Goal: Task Accomplishment & Management: Complete application form

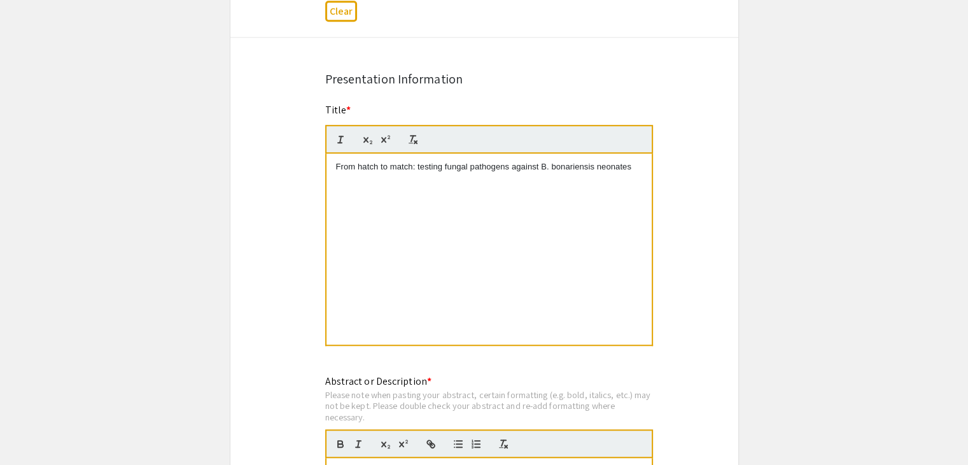
scroll to position [939, 0]
drag, startPoint x: 630, startPoint y: 165, endPoint x: 354, endPoint y: 174, distance: 276.5
click at [354, 174] on div "From hatch to match: testing fungal pathogens against B. bonariensis neonates" at bounding box center [489, 249] width 325 height 191
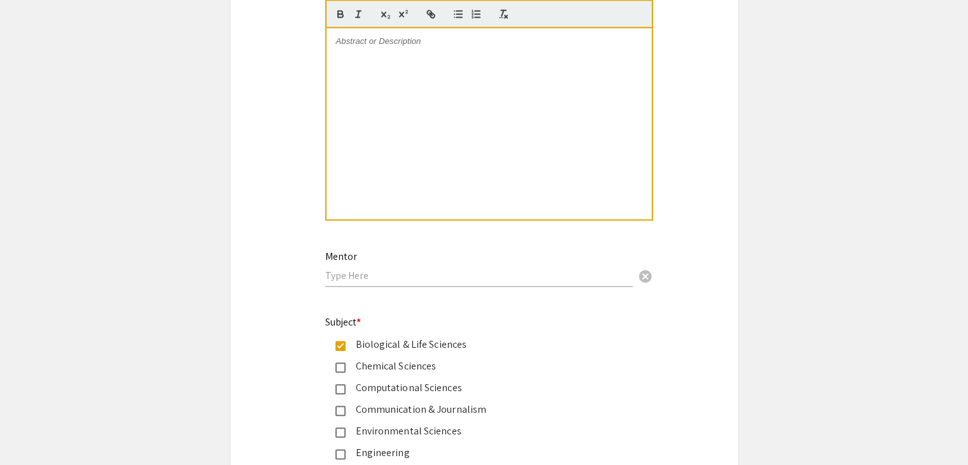
scroll to position [1329, 0]
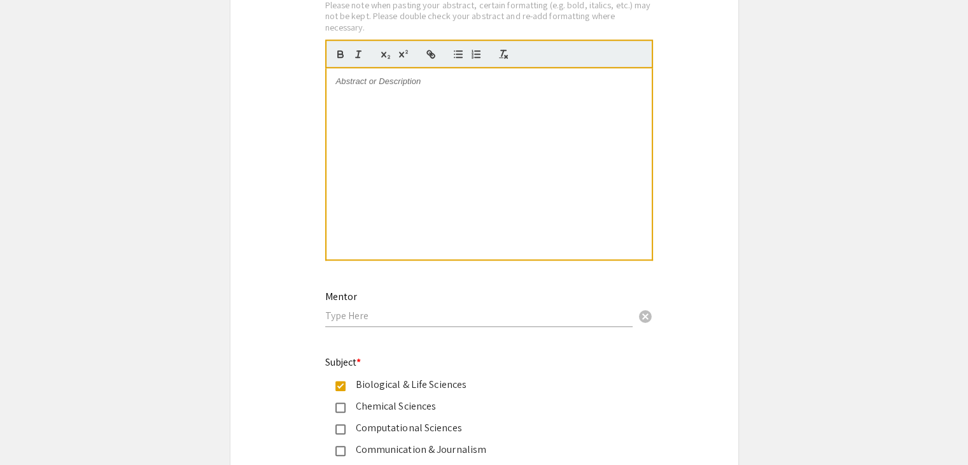
click at [387, 79] on p at bounding box center [489, 81] width 306 height 11
click at [430, 48] on icon "button" at bounding box center [430, 53] width 11 height 11
click at [431, 50] on icon "button" at bounding box center [429, 52] width 4 height 4
drag, startPoint x: 431, startPoint y: 49, endPoint x: 436, endPoint y: 78, distance: 29.0
click at [436, 78] on quill-editor at bounding box center [489, 149] width 328 height 221
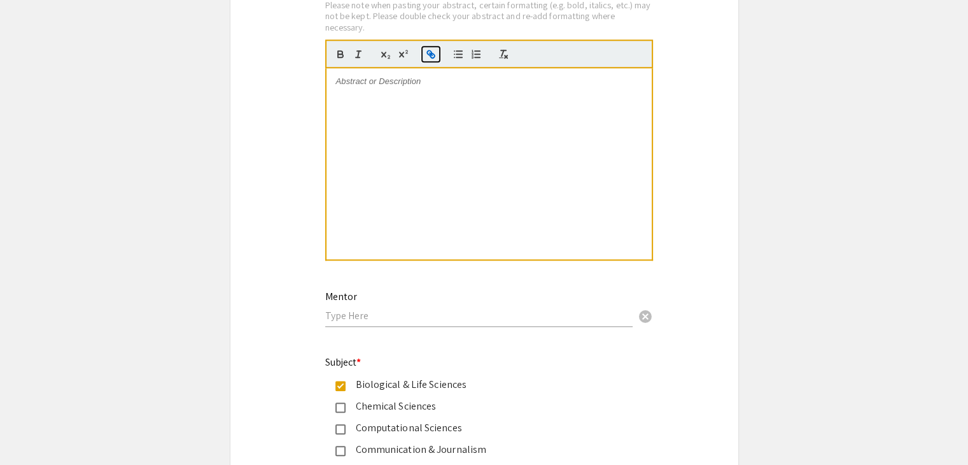
click at [428, 55] on icon "button" at bounding box center [430, 53] width 11 height 11
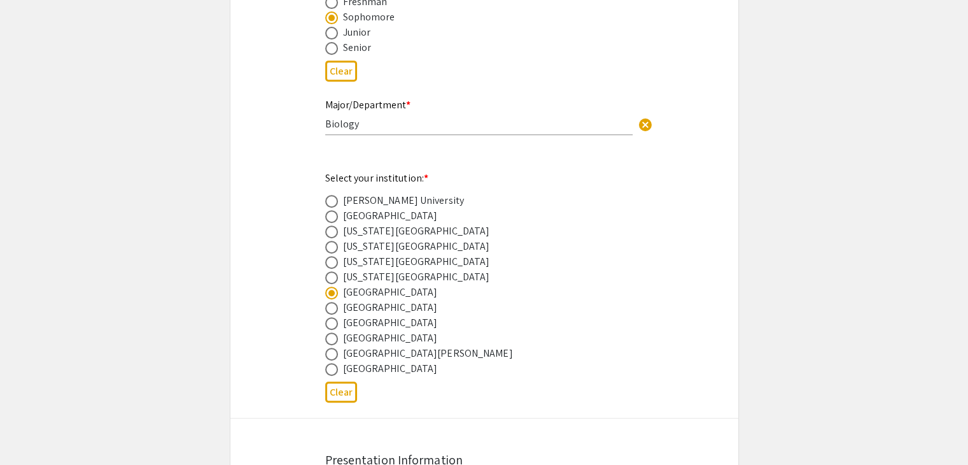
scroll to position [555, 0]
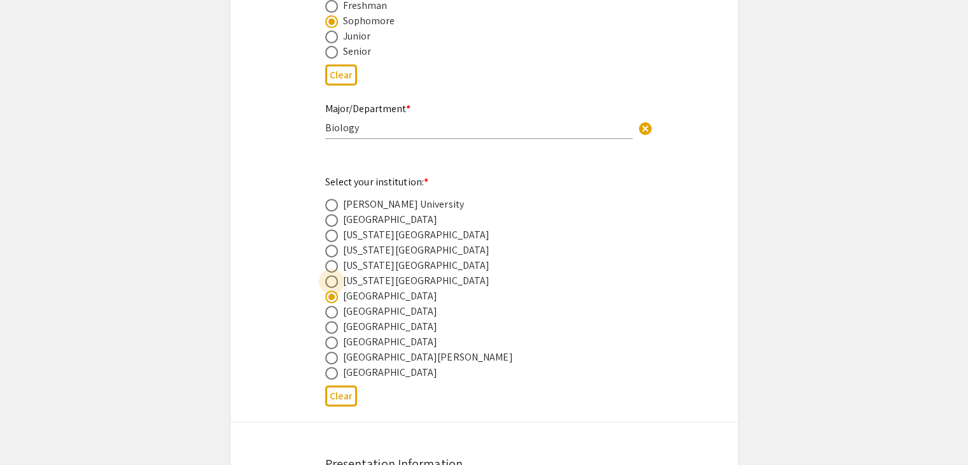
click at [331, 280] on span at bounding box center [331, 281] width 13 height 13
click at [331, 280] on input "radio" at bounding box center [331, 281] width 13 height 13
radio input "true"
click at [331, 297] on span at bounding box center [331, 297] width 0 height 0
click at [331, 295] on input "radio" at bounding box center [331, 296] width 13 height 13
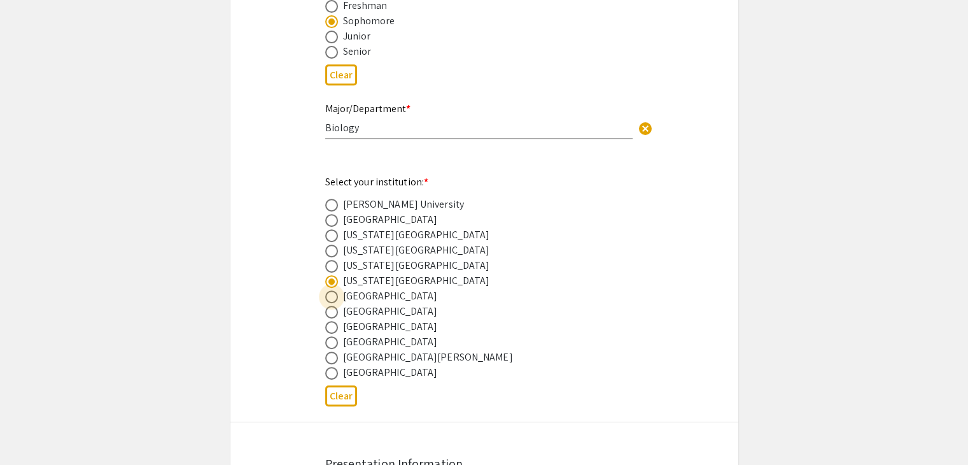
radio input "true"
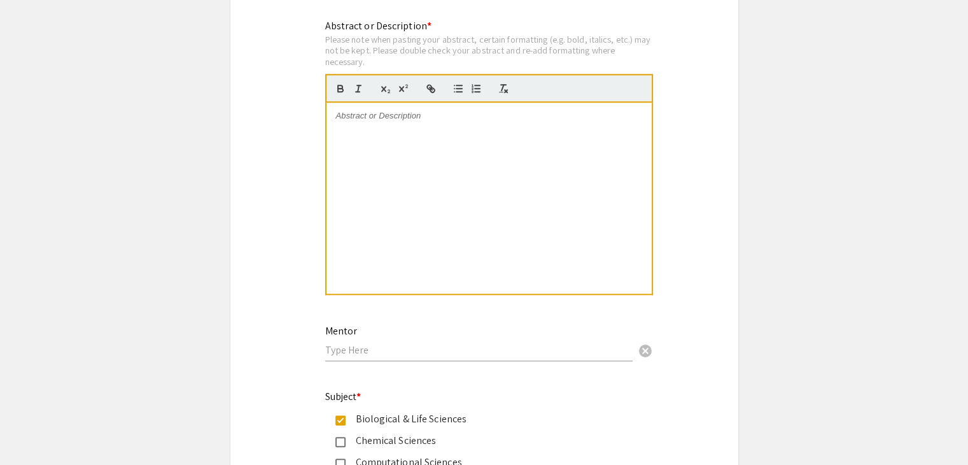
scroll to position [1294, 0]
click at [492, 113] on p at bounding box center [489, 116] width 306 height 11
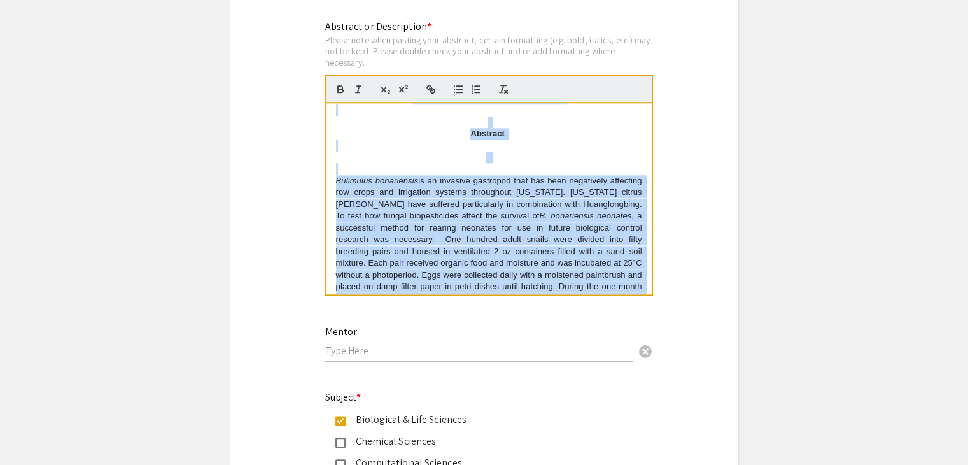
scroll to position [223, 0]
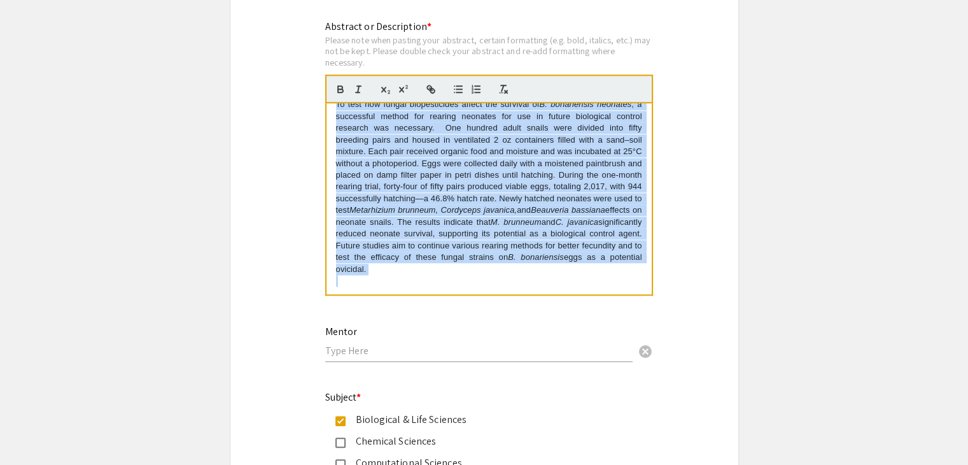
drag, startPoint x: 346, startPoint y: 108, endPoint x: 572, endPoint y: 324, distance: 313.4
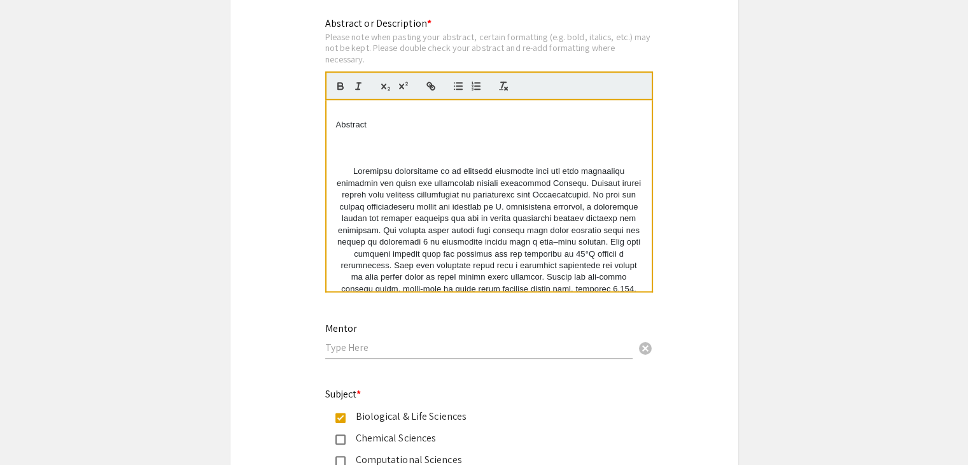
scroll to position [79, 0]
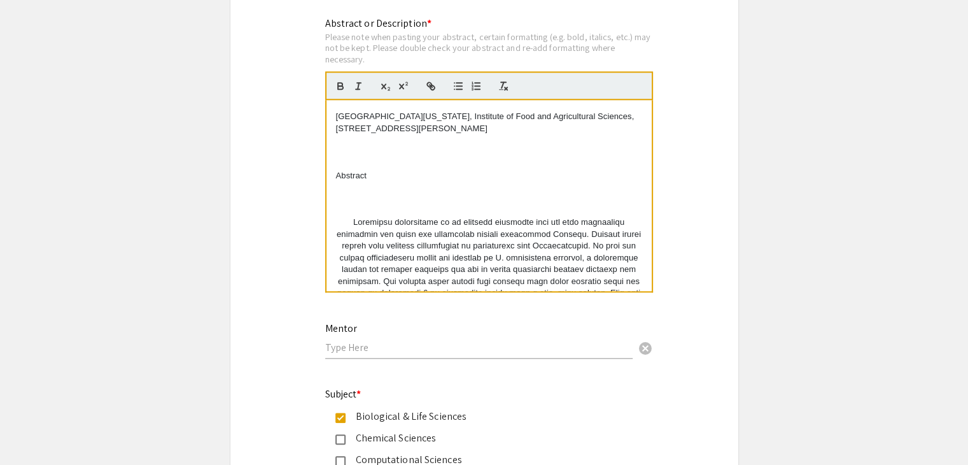
drag, startPoint x: 628, startPoint y: 276, endPoint x: 297, endPoint y: 97, distance: 376.0
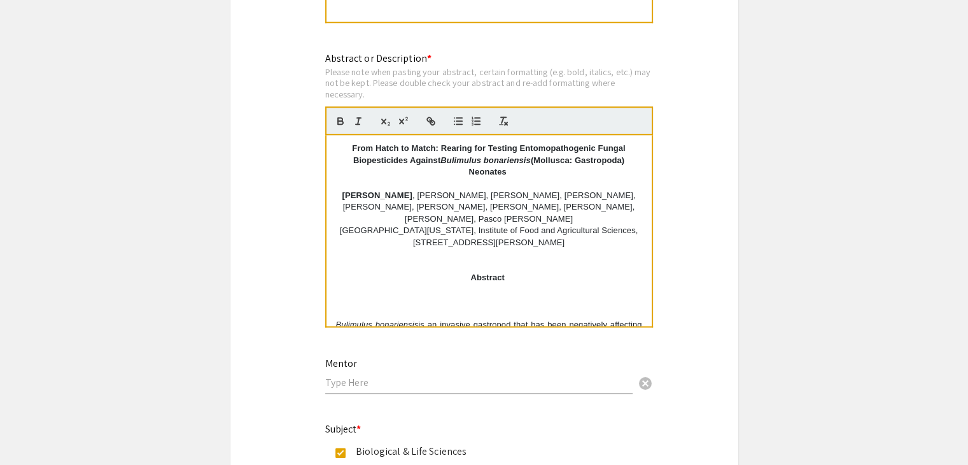
scroll to position [1260, 0]
drag, startPoint x: 503, startPoint y: 276, endPoint x: 461, endPoint y: 278, distance: 42.1
click at [461, 278] on p "Abstract" at bounding box center [489, 279] width 306 height 11
click at [567, 288] on p at bounding box center [489, 291] width 306 height 11
drag, startPoint x: 504, startPoint y: 278, endPoint x: 458, endPoint y: 274, distance: 46.6
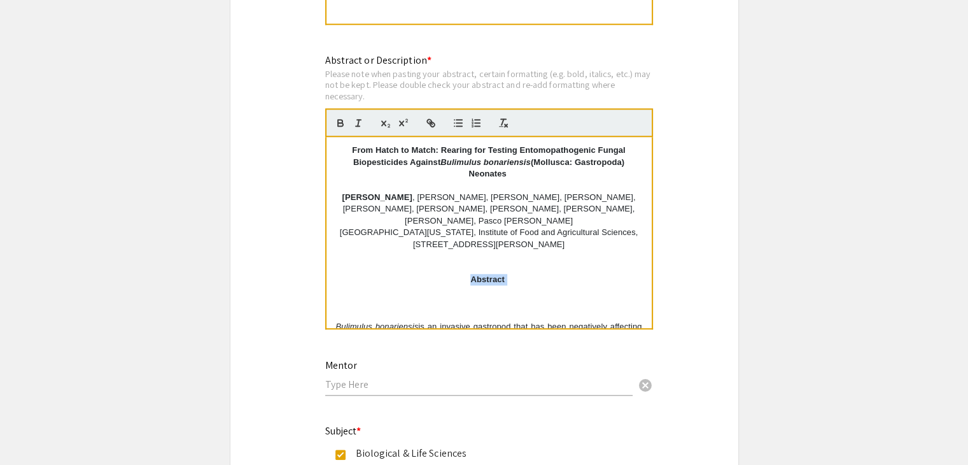
click at [458, 274] on p "Abstract" at bounding box center [489, 279] width 306 height 11
click at [499, 118] on icon "button" at bounding box center [503, 122] width 11 height 11
click at [502, 120] on icon "button" at bounding box center [503, 122] width 11 height 11
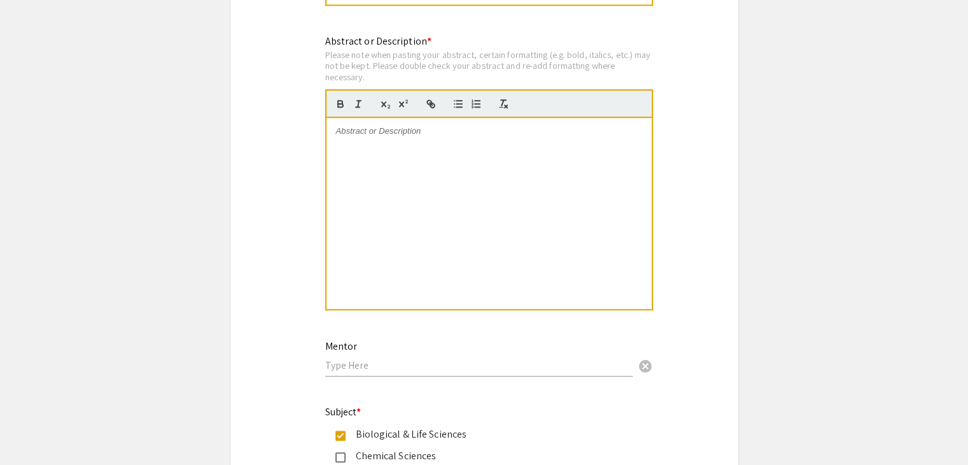
scroll to position [1272, 0]
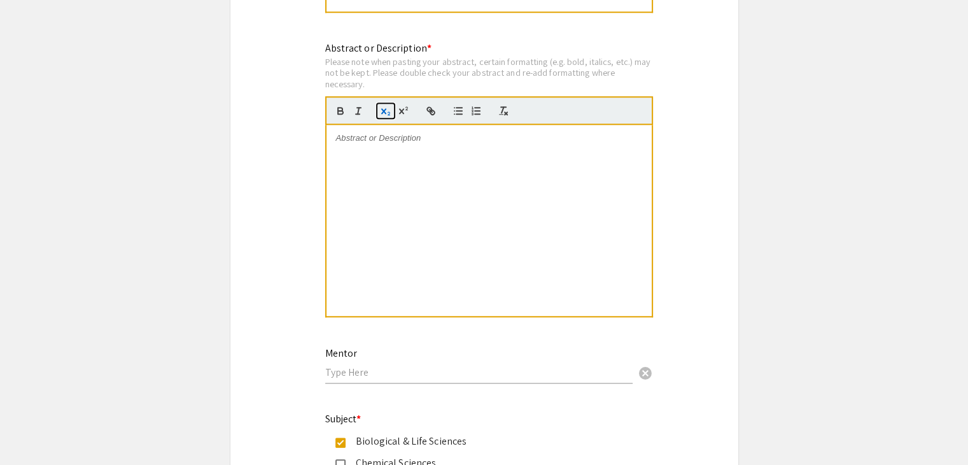
click at [384, 108] on icon "button" at bounding box center [383, 111] width 5 height 6
click at [401, 105] on icon "button" at bounding box center [403, 110] width 11 height 11
click at [514, 109] on div at bounding box center [489, 110] width 328 height 29
click at [507, 112] on line "button" at bounding box center [506, 113] width 3 height 3
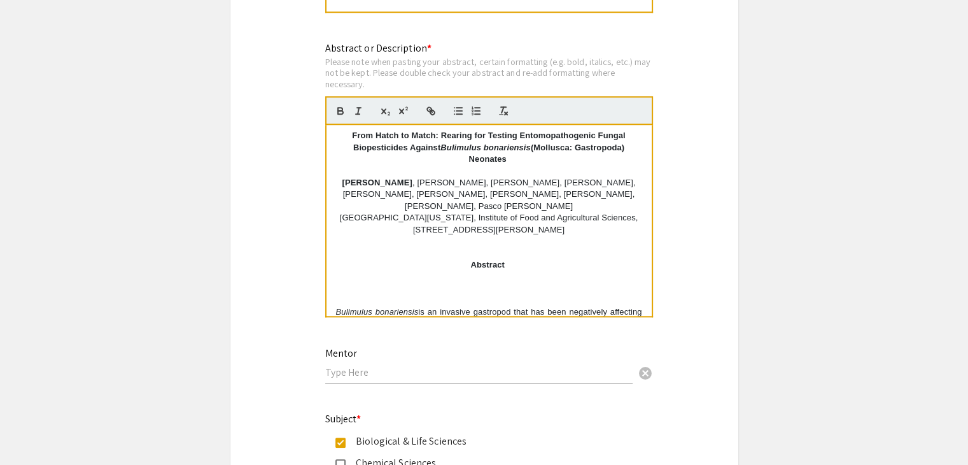
scroll to position [0, 0]
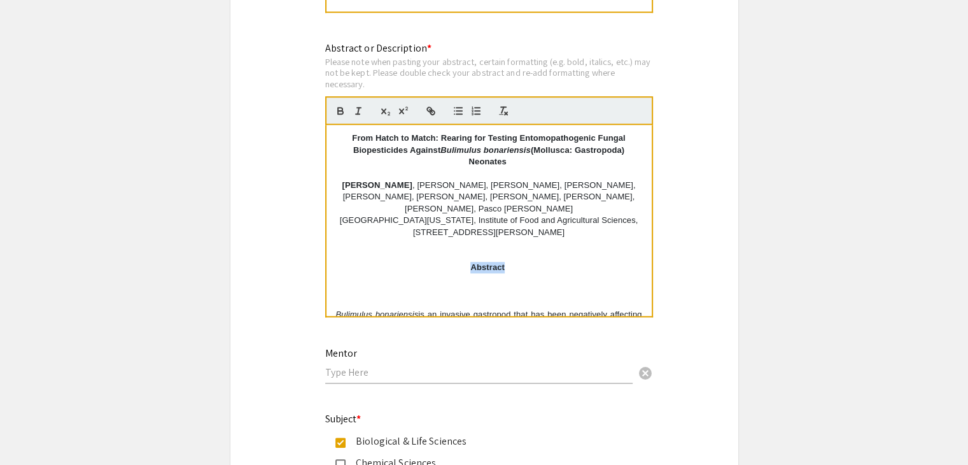
drag, startPoint x: 500, startPoint y: 267, endPoint x: 460, endPoint y: 266, distance: 40.2
click at [460, 266] on p "Abstract" at bounding box center [489, 267] width 306 height 11
click at [460, 111] on line "button" at bounding box center [460, 111] width 6 height 0
click at [453, 110] on icon "button" at bounding box center [458, 110] width 11 height 11
click at [468, 106] on button "button" at bounding box center [476, 110] width 18 height 15
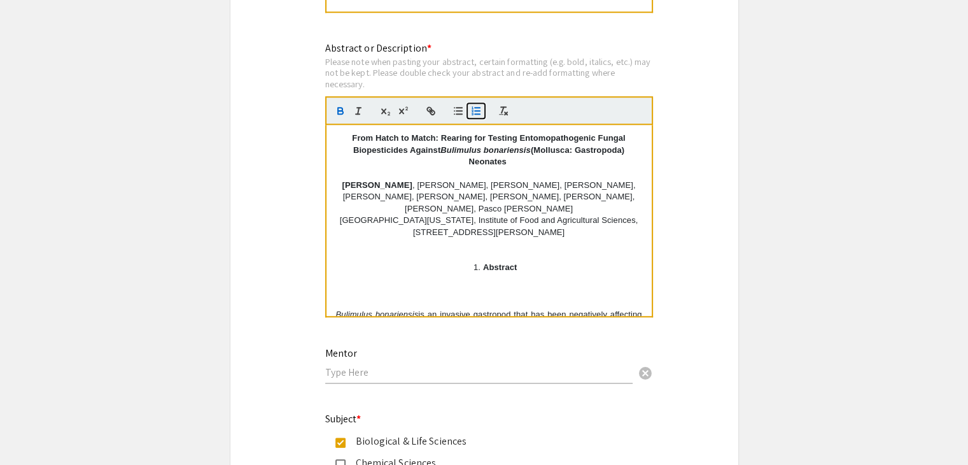
click at [468, 106] on button "button" at bounding box center [476, 110] width 18 height 15
click at [534, 285] on p at bounding box center [489, 290] width 306 height 11
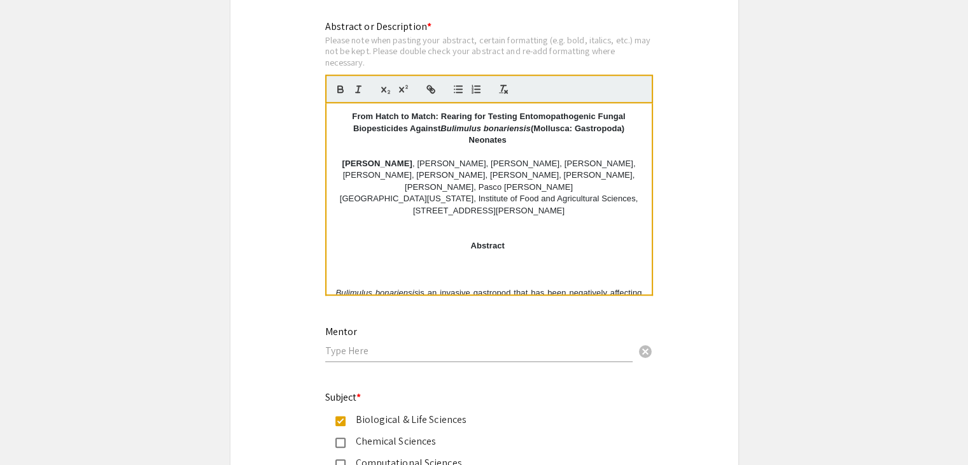
scroll to position [1328, 0]
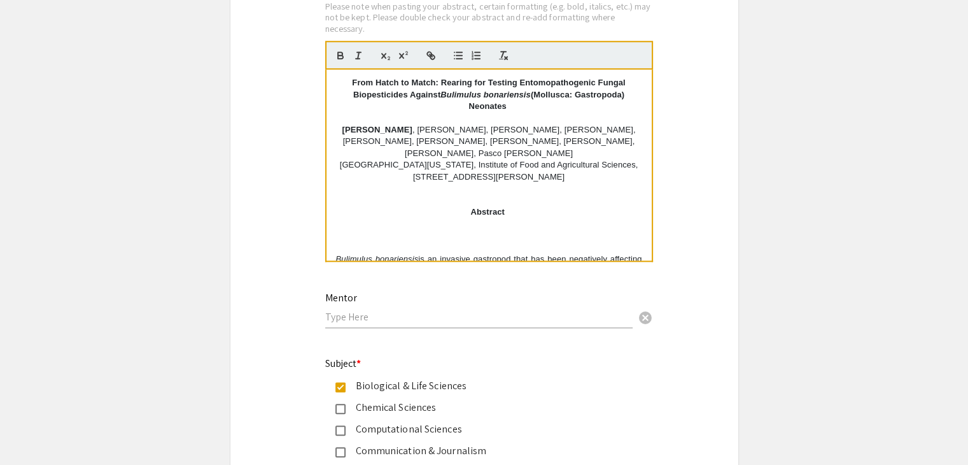
click at [393, 305] on div "Mentor cancel" at bounding box center [479, 304] width 308 height 48
type input "[PERSON_NAME]"
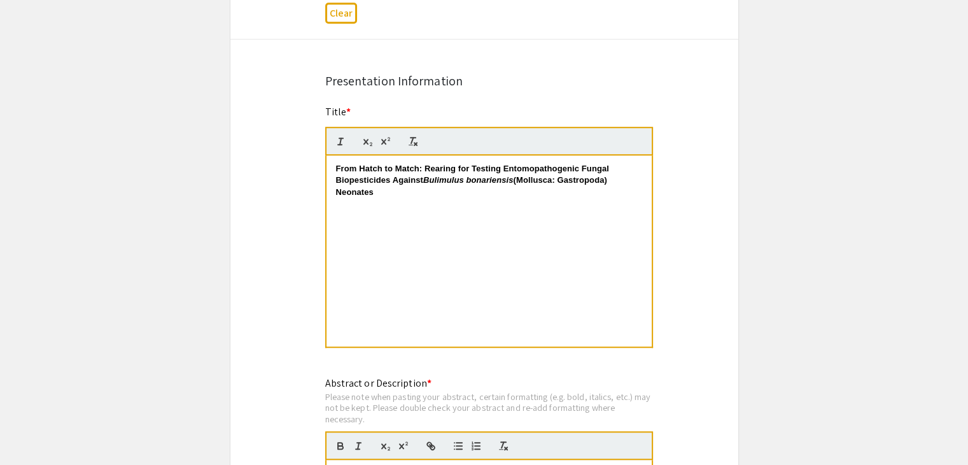
scroll to position [940, 0]
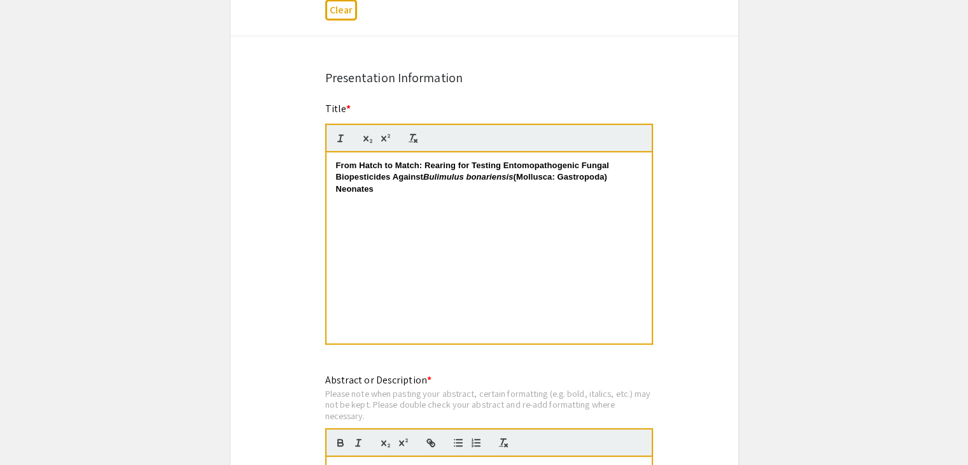
click at [886, 162] on app-submissions "Symposium Presentation Submission 2025 Life Sciences [GEOGRAPHIC_DATA][US_STATE…" at bounding box center [484, 280] width 968 height 2298
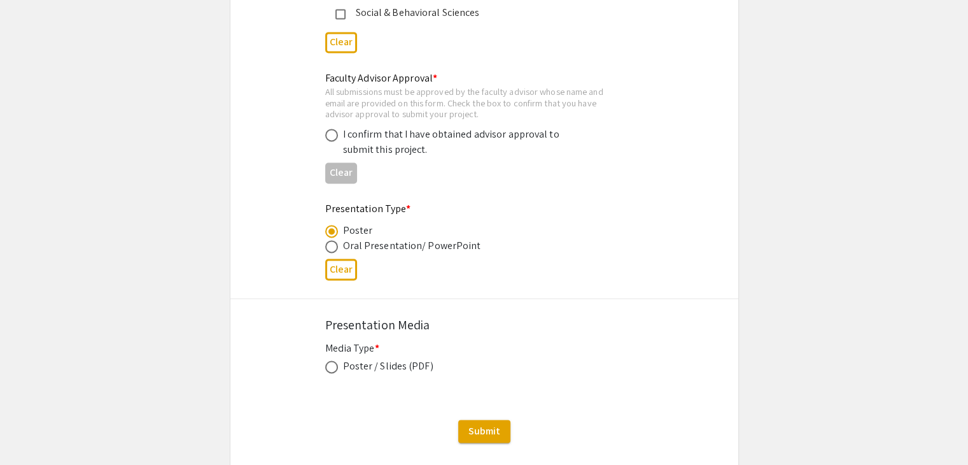
scroll to position [1876, 0]
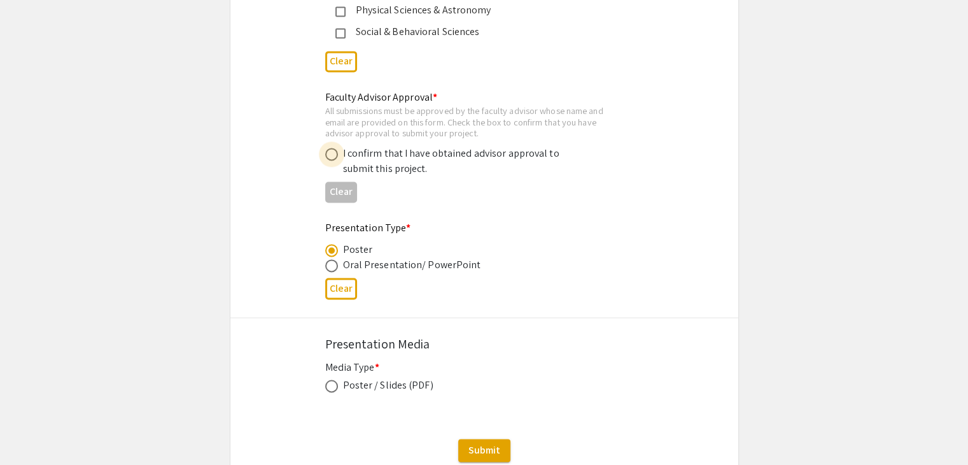
click at [334, 148] on span at bounding box center [331, 154] width 13 height 13
click at [334, 148] on input "radio" at bounding box center [331, 154] width 13 height 13
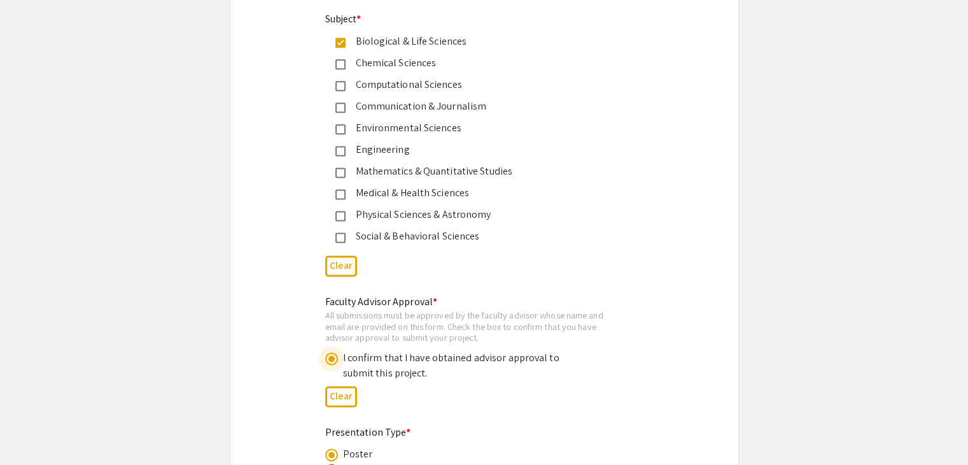
scroll to position [1696, 0]
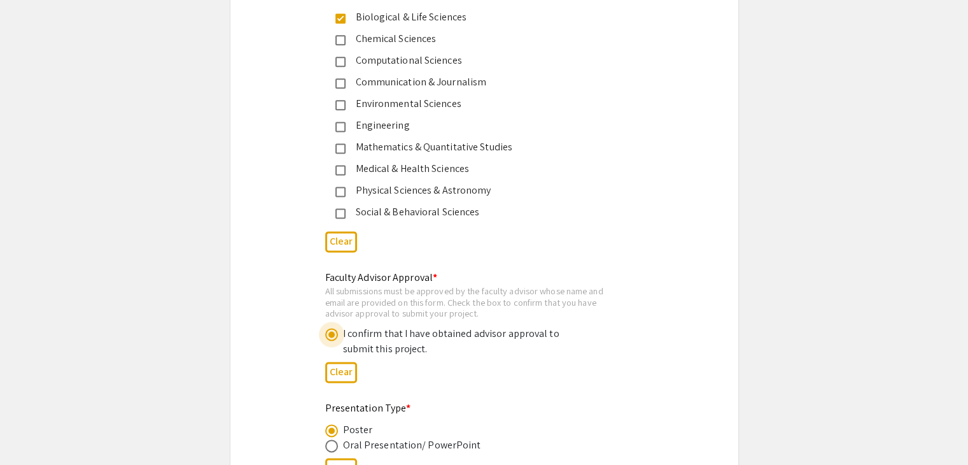
click at [329, 328] on span at bounding box center [331, 334] width 13 height 13
click at [329, 328] on input "radio" at bounding box center [331, 334] width 13 height 13
click at [338, 362] on button "Clear" at bounding box center [341, 372] width 32 height 21
radio input "false"
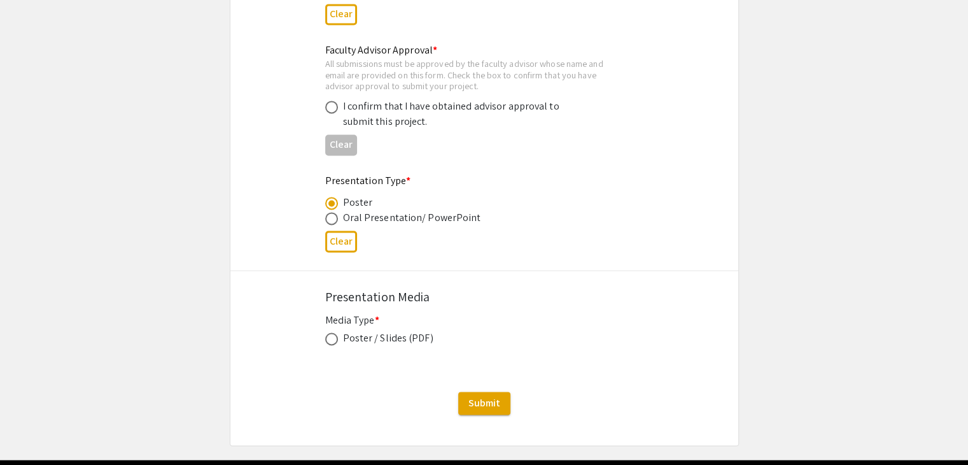
scroll to position [1963, 0]
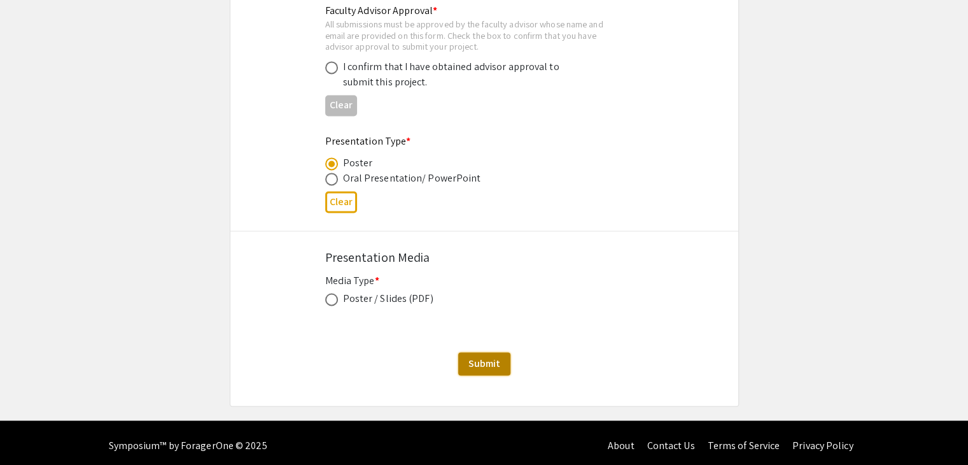
click at [480, 357] on span "Submit" at bounding box center [485, 363] width 32 height 13
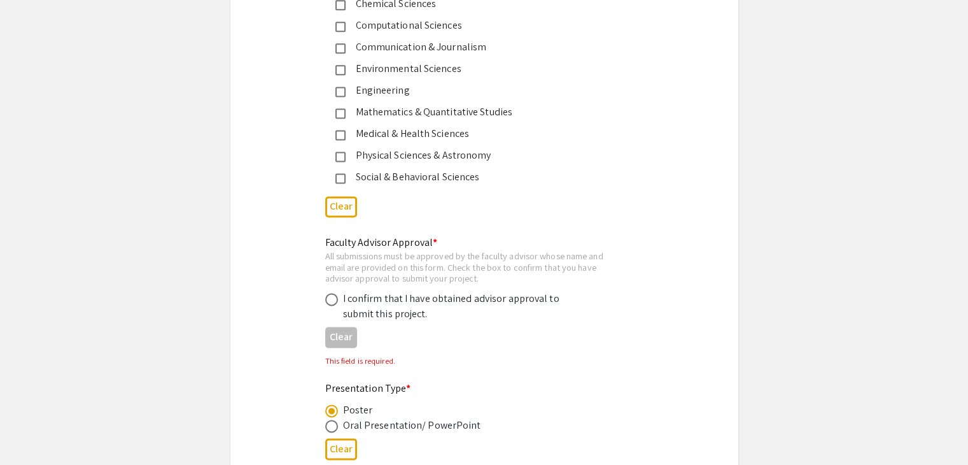
scroll to position [1732, 0]
